Goal: Transaction & Acquisition: Purchase product/service

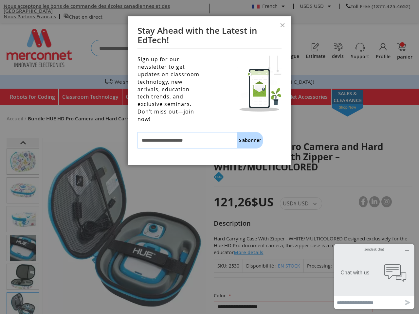
click at [210, 157] on div "Sign up for our newsletter to get updates on classroom technology, new arrivals…" at bounding box center [210, 108] width 164 height 113
click at [283, 26] on button "Fermer" at bounding box center [283, 26] width 18 height 20
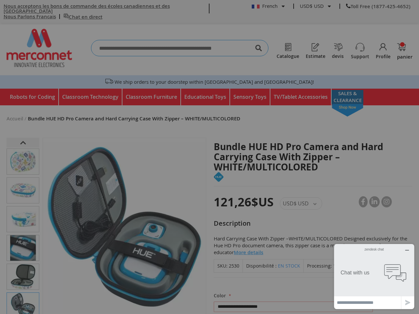
click at [374, 270] on td "Chat with us" at bounding box center [358, 273] width 41 height 43
